Goal: Information Seeking & Learning: Find specific fact

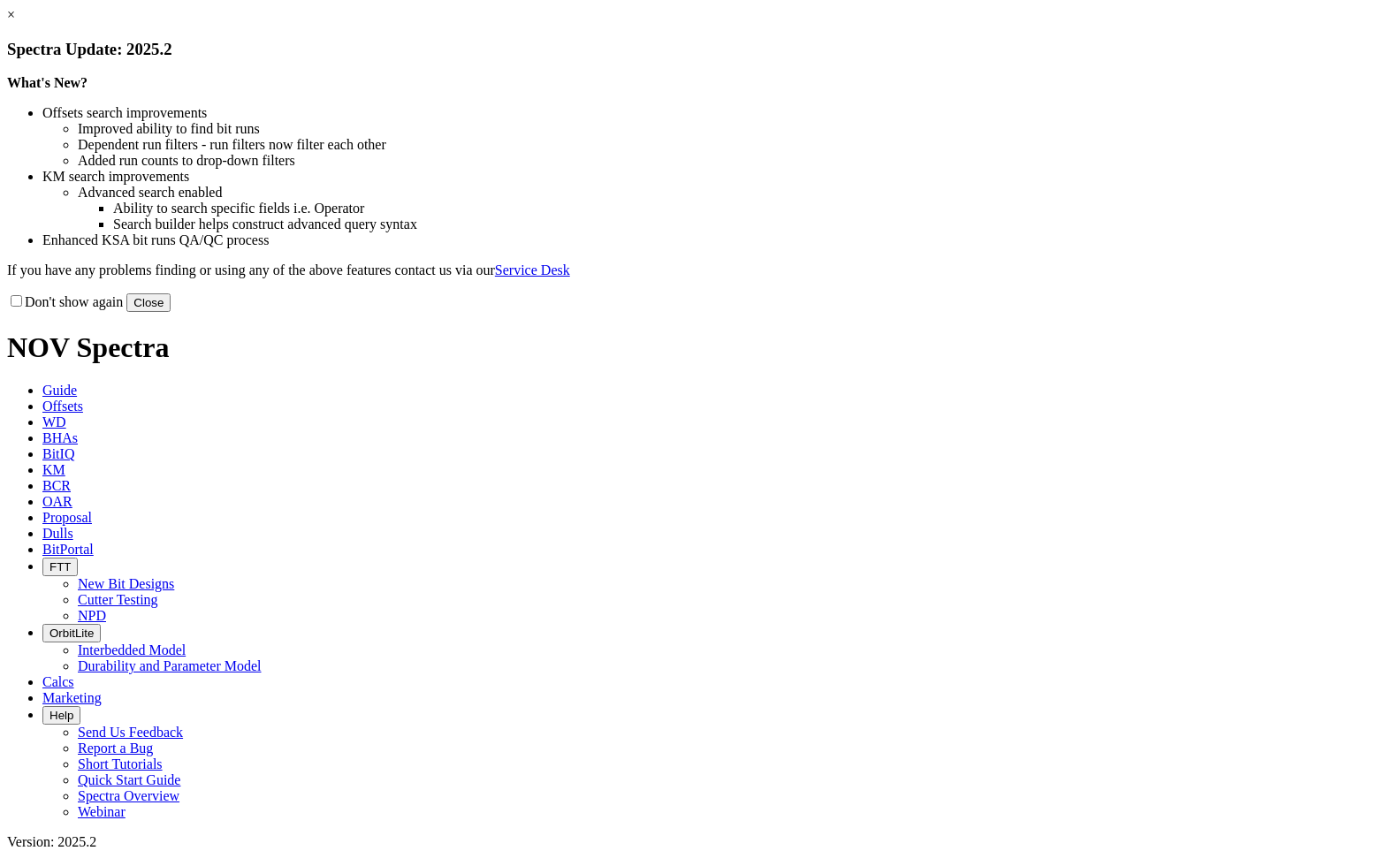
click at [171, 312] on button "Close" at bounding box center [148, 302] width 44 height 19
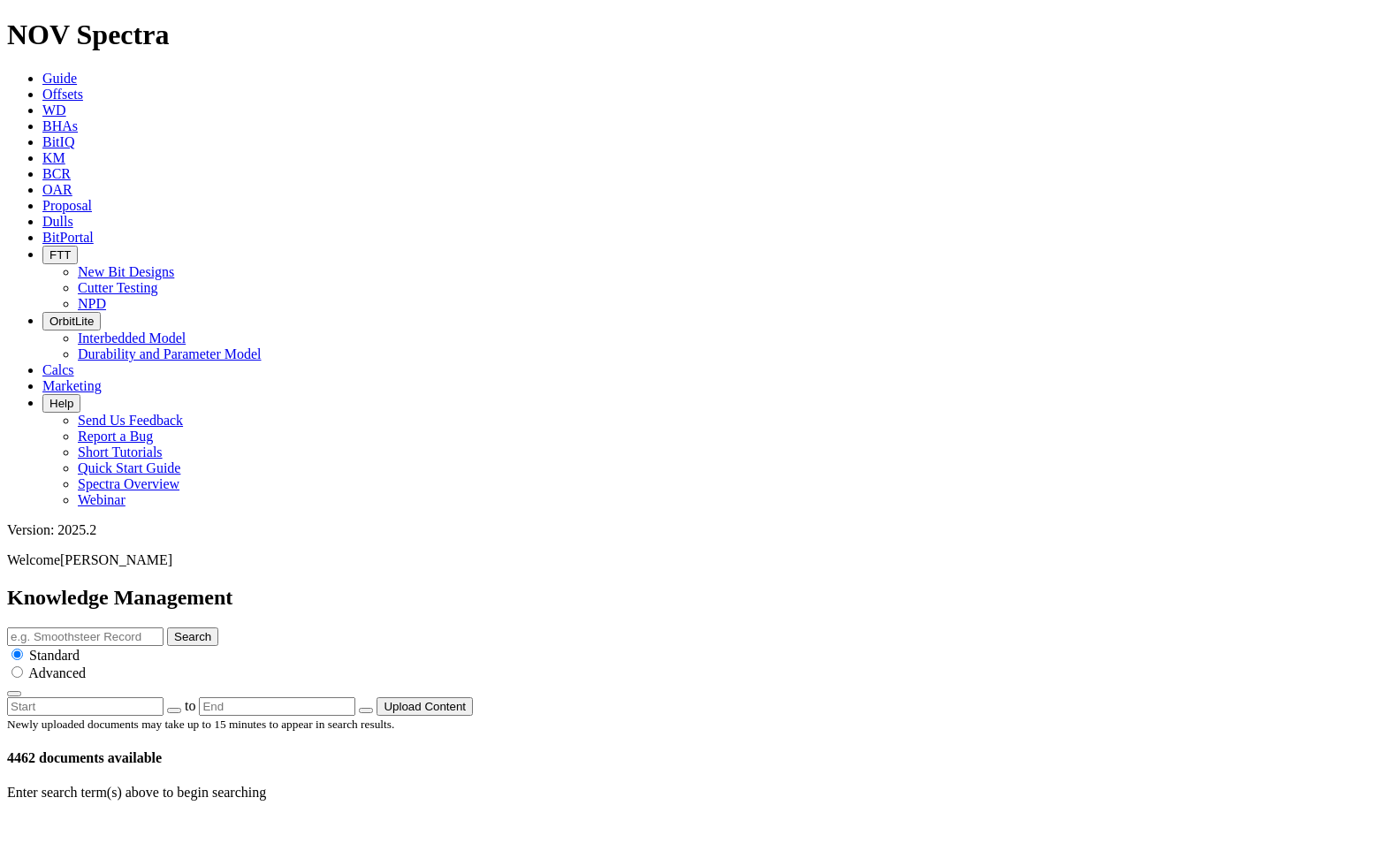
click at [164, 628] on input "text" at bounding box center [85, 637] width 156 height 19
type input "Itrax"
click at [218, 628] on button "Search" at bounding box center [192, 637] width 51 height 19
click at [379, 785] on div "Enter search term(s) above to begin searching" at bounding box center [696, 793] width 1379 height 16
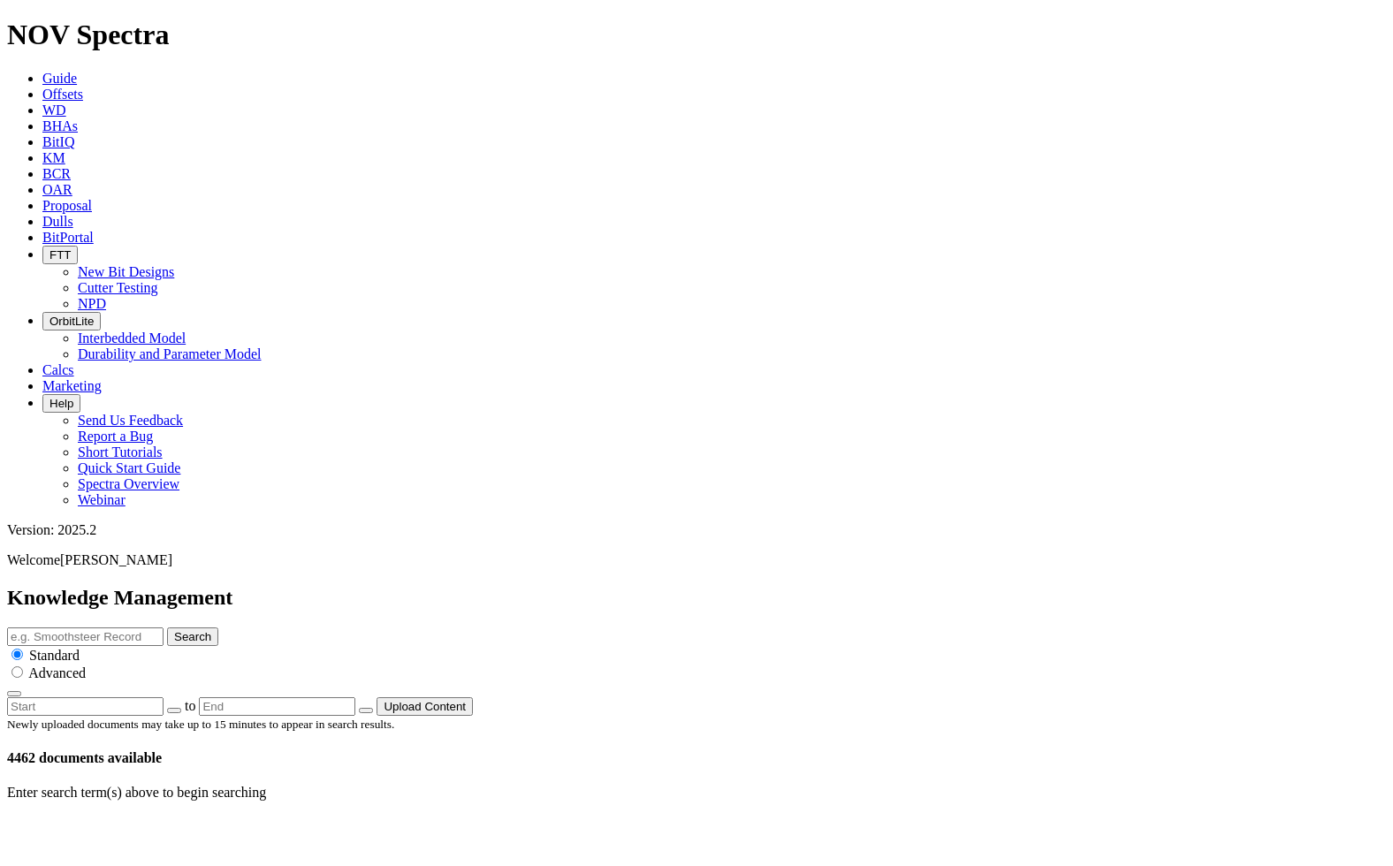
drag, startPoint x: 1143, startPoint y: 292, endPoint x: 1208, endPoint y: 156, distance: 151.0
click at [1143, 785] on div "Enter search term(s) above to begin searching" at bounding box center [696, 793] width 1379 height 16
